Goal: Go to known website: Access a specific website the user already knows

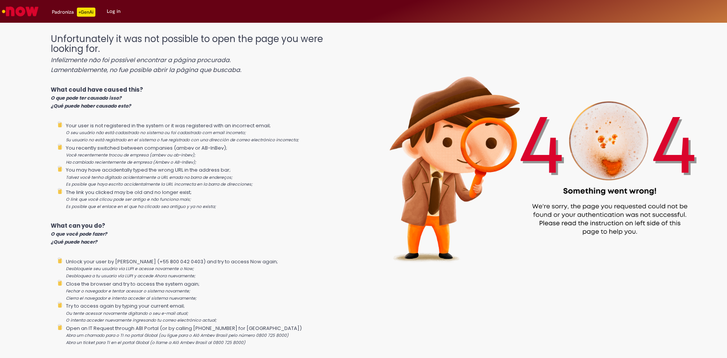
click at [18, 7] on img "Go to homepage" at bounding box center [20, 11] width 39 height 15
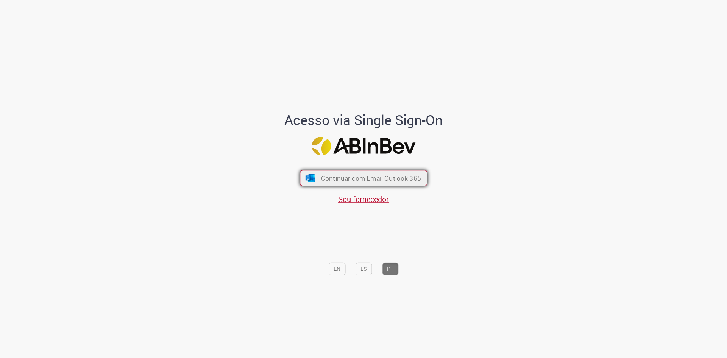
click at [392, 180] on span "Continuar com Email Outlook 365" at bounding box center [371, 178] width 100 height 9
